Goal: Find specific page/section: Find specific page/section

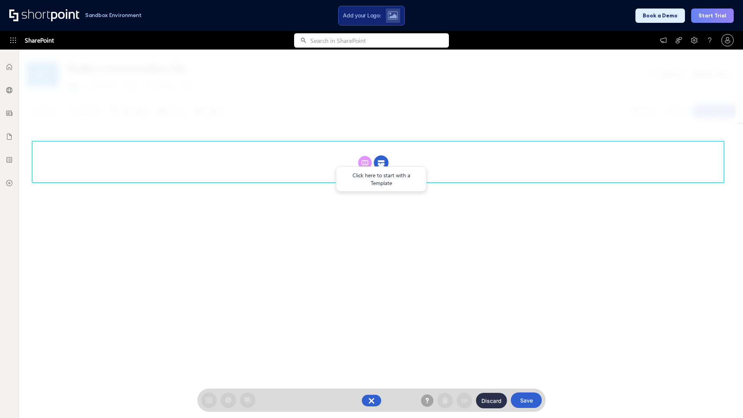
click at [381, 156] on circle at bounding box center [381, 163] width 15 height 15
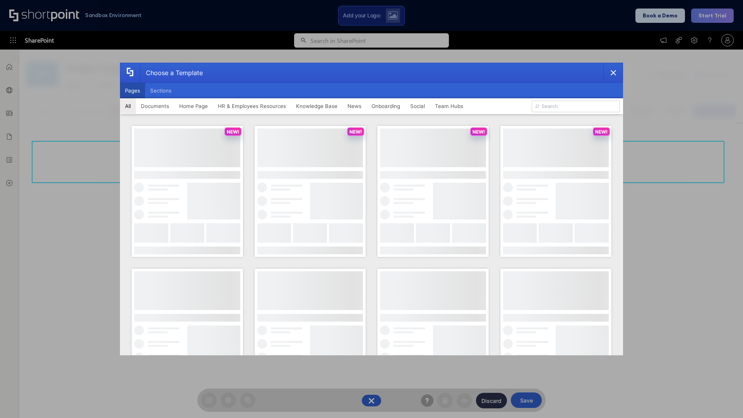
scroll to position [106, 0]
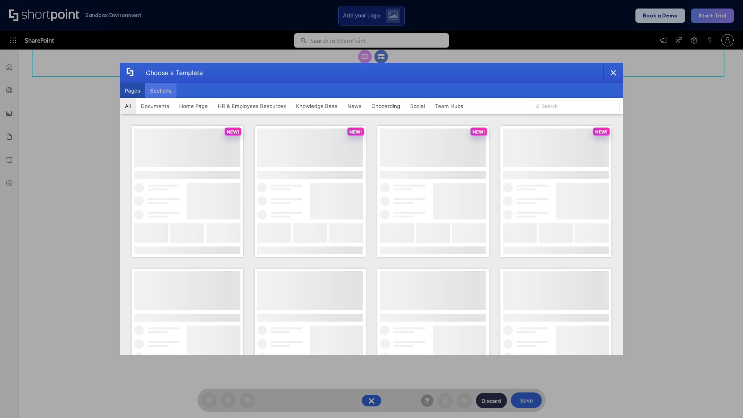
click at [161, 91] on button "Sections" at bounding box center [160, 90] width 31 height 15
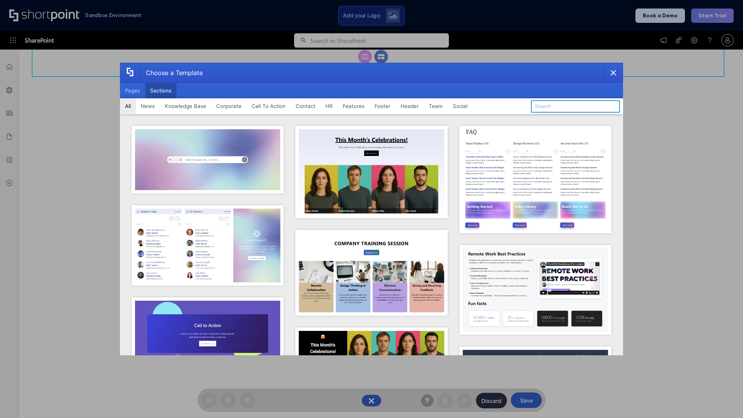
type input "Employee Spotlight 1"
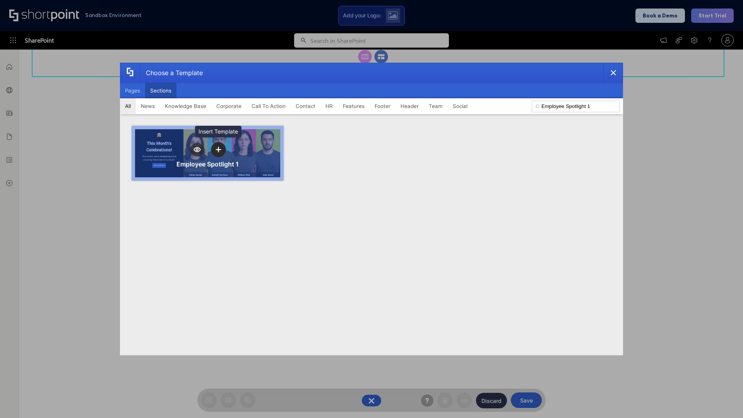
click at [218, 149] on icon "template selector" at bounding box center [218, 149] width 5 height 5
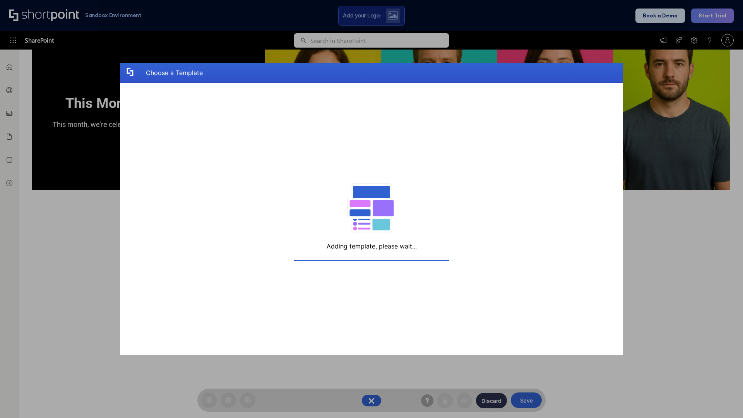
scroll to position [101, 0]
